Goal: Find specific page/section: Find specific page/section

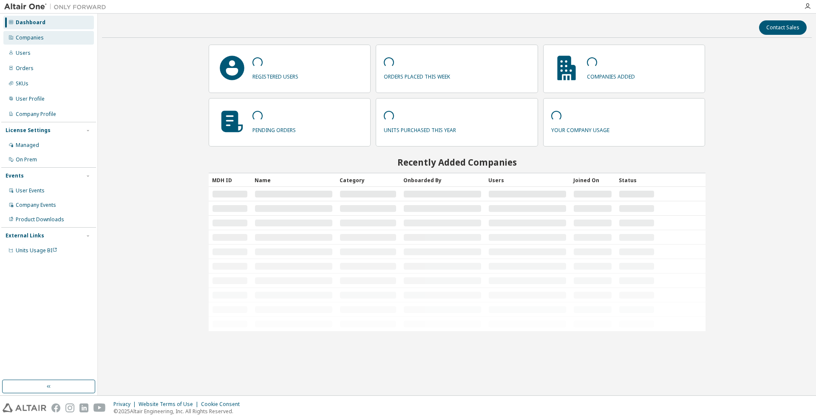
click at [40, 34] on div "Companies" at bounding box center [30, 37] width 28 height 7
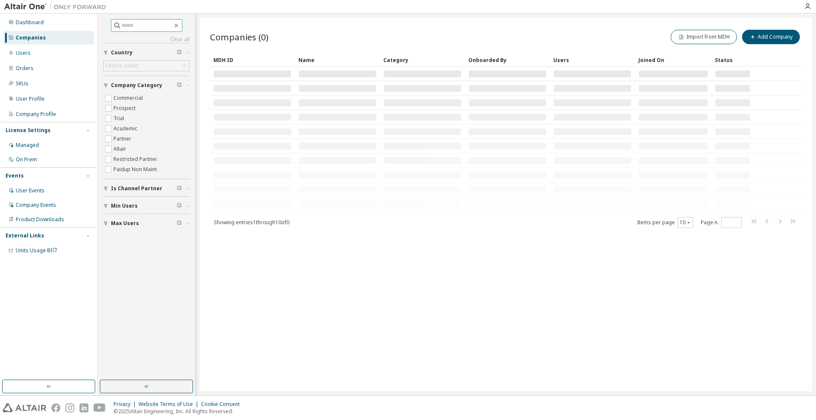
click at [152, 25] on input "text" at bounding box center [147, 25] width 51 height 8
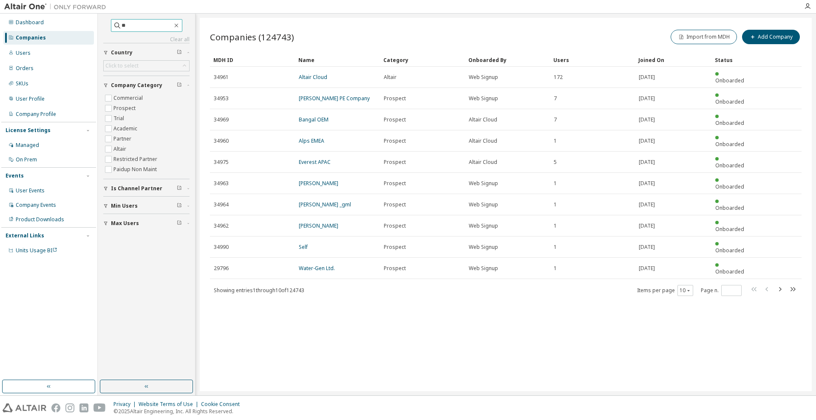
type input "*"
click at [162, 26] on input "text" at bounding box center [147, 25] width 51 height 8
type input "**********"
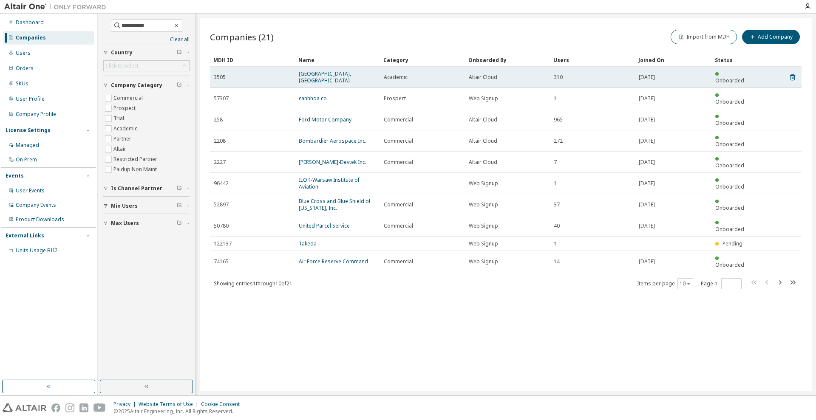
click at [333, 69] on td "[GEOGRAPHIC_DATA], [GEOGRAPHIC_DATA]" at bounding box center [337, 77] width 85 height 21
click at [329, 73] on link "[GEOGRAPHIC_DATA], [GEOGRAPHIC_DATA]" at bounding box center [325, 77] width 52 height 14
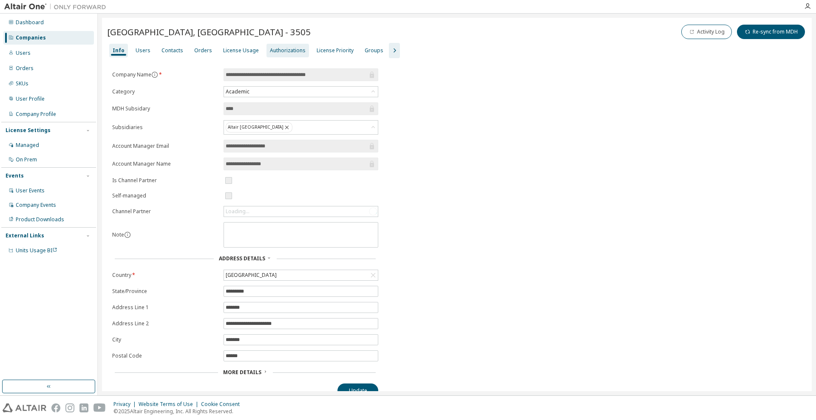
click at [287, 52] on div "Authorizations" at bounding box center [288, 50] width 36 height 7
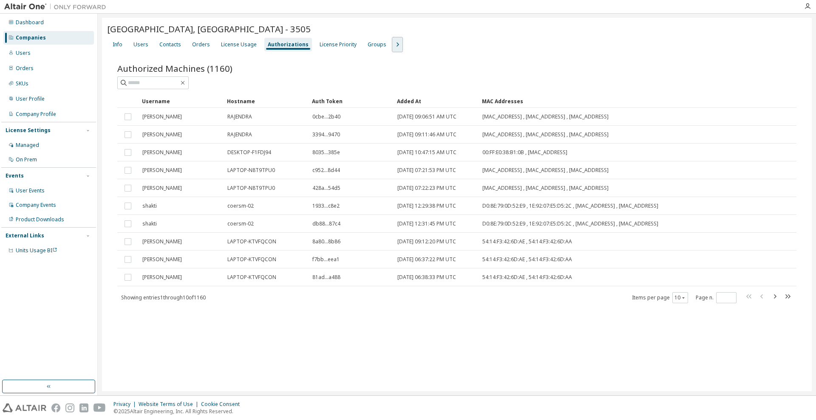
click at [394, 45] on div "Info Users Contacts Orders License Usage Authorizations License Priority Groups" at bounding box center [456, 44] width 699 height 15
click at [229, 43] on div "License Usage" at bounding box center [239, 44] width 36 height 7
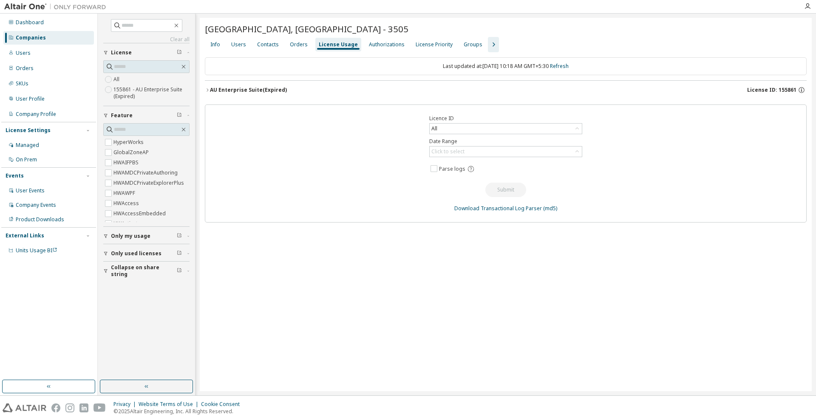
click at [205, 88] on icon "button" at bounding box center [207, 90] width 5 height 5
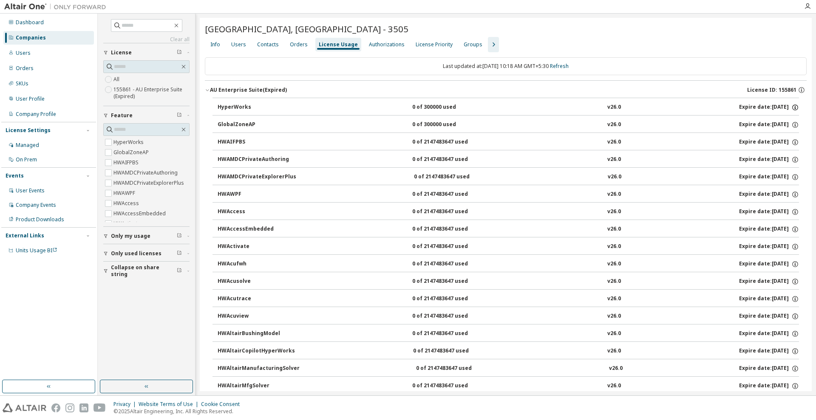
click at [792, 108] on icon "button" at bounding box center [795, 108] width 8 height 8
click at [701, 50] on div "Info Users Contacts Orders License Usage Authorizations License Priority Groups" at bounding box center [506, 44] width 602 height 15
drag, startPoint x: 37, startPoint y: 329, endPoint x: 671, endPoint y: 15, distance: 707.7
click at [41, 323] on div "Dashboard Companies Users Orders SKUs User Profile Company Profile License Sett…" at bounding box center [48, 197] width 95 height 364
